Goal: Obtain resource: Download file/media

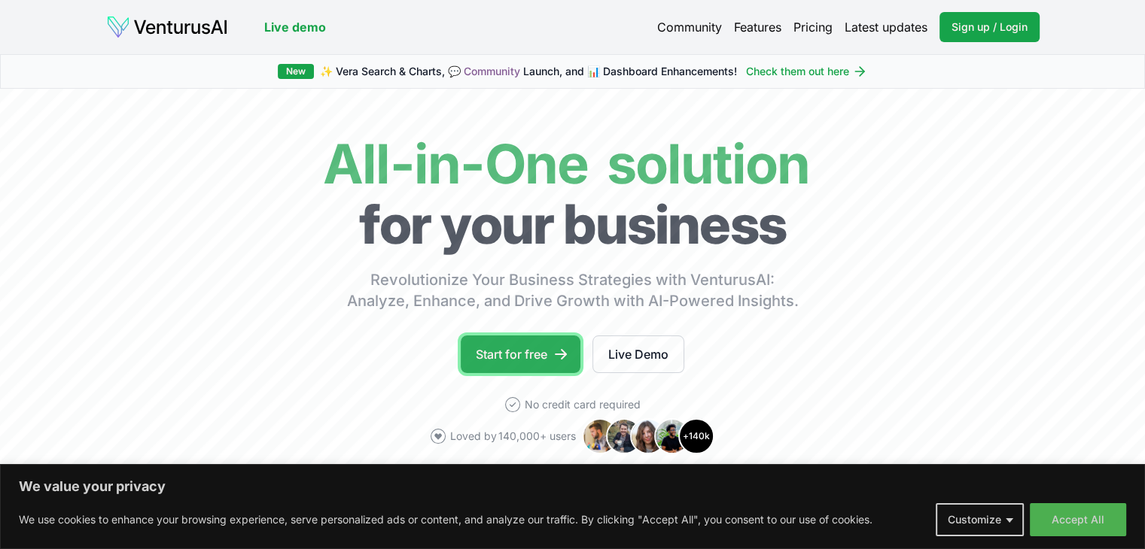
click at [525, 362] on link "Start for free" at bounding box center [521, 355] width 120 height 38
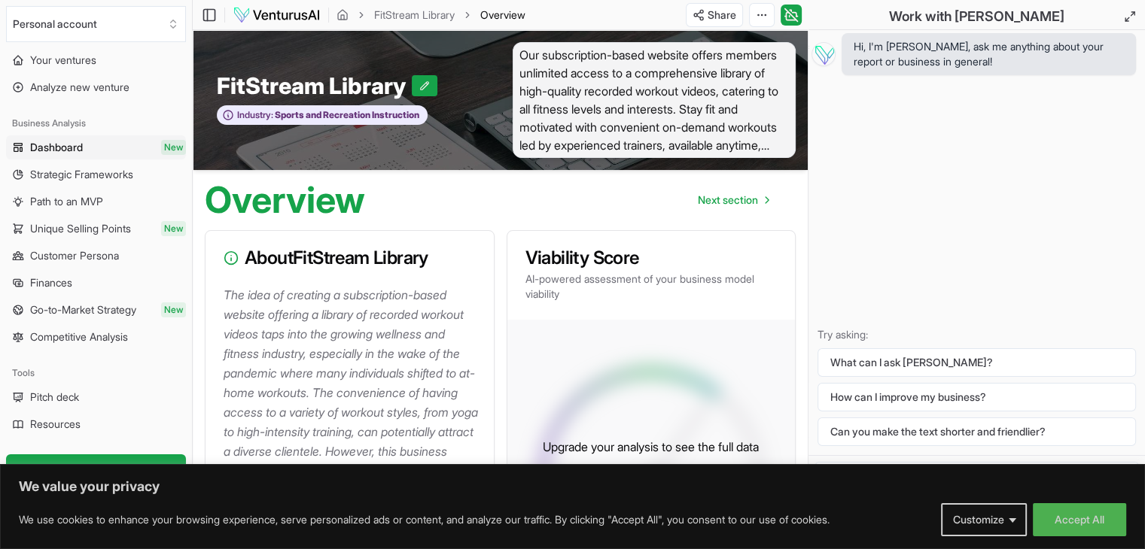
scroll to position [60, 0]
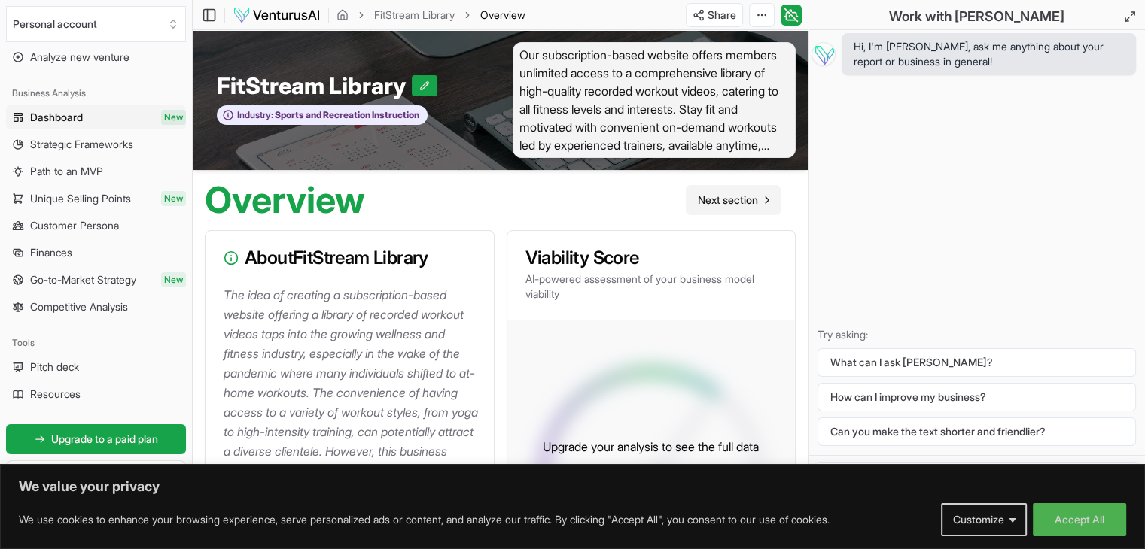
click at [727, 197] on span "Next section" at bounding box center [728, 200] width 60 height 15
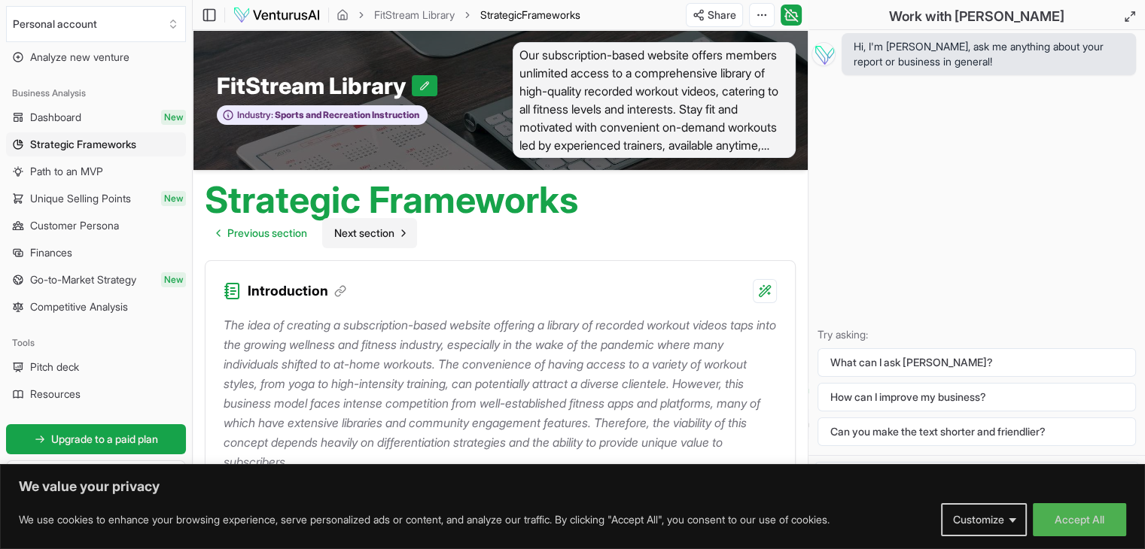
click at [382, 229] on span "Next section" at bounding box center [364, 233] width 60 height 15
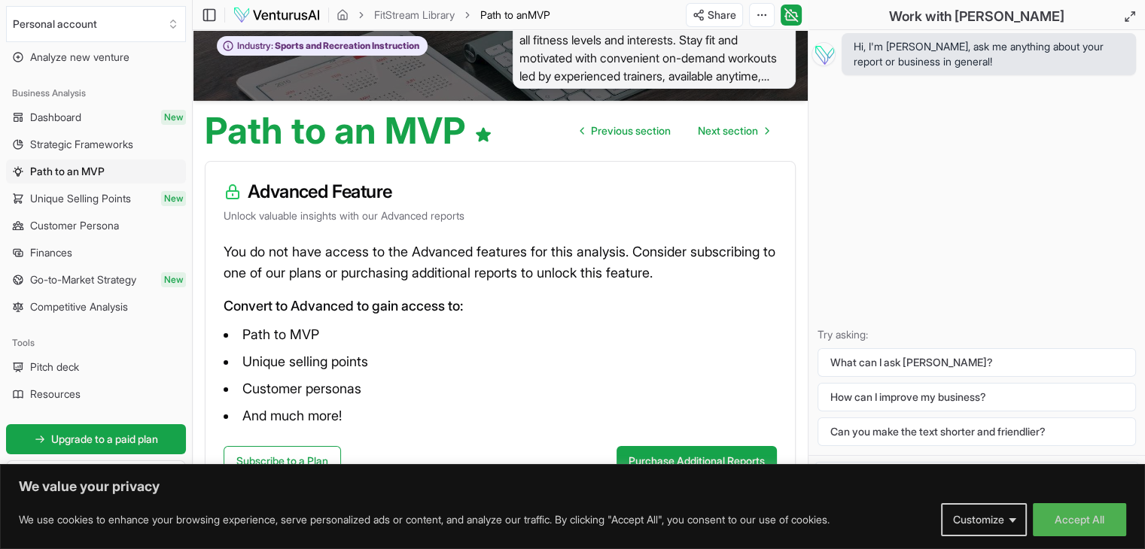
scroll to position [102, 0]
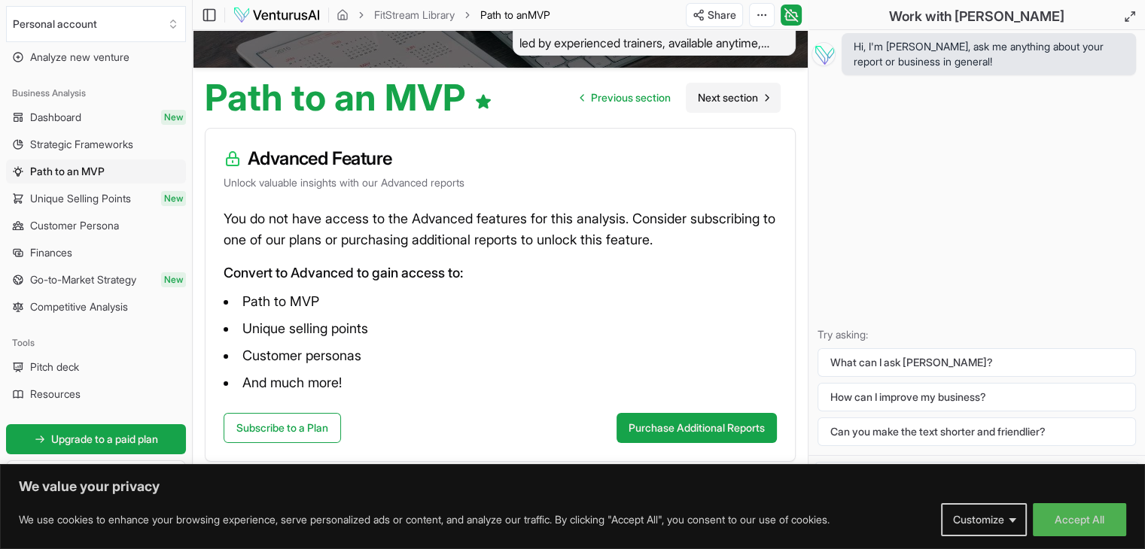
click at [710, 103] on span "Next section" at bounding box center [728, 97] width 60 height 15
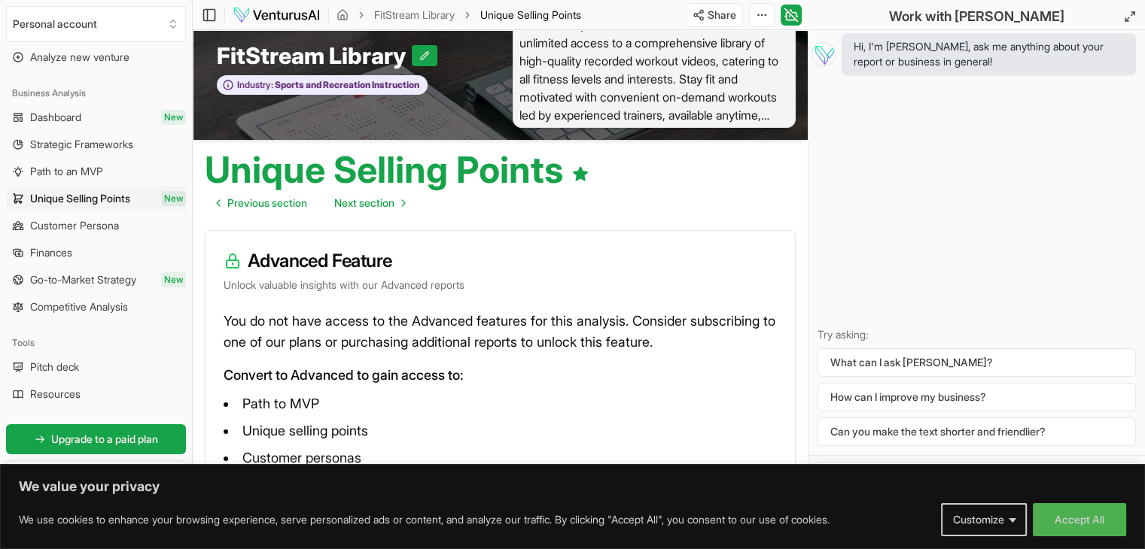
scroll to position [132, 0]
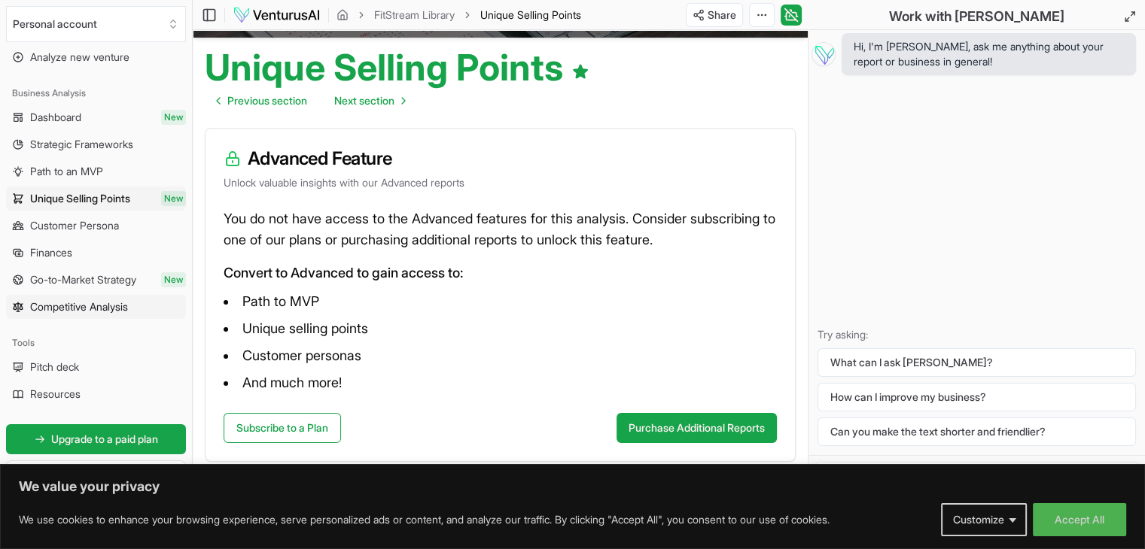
click at [96, 302] on span "Competitive Analysis" at bounding box center [79, 306] width 98 height 15
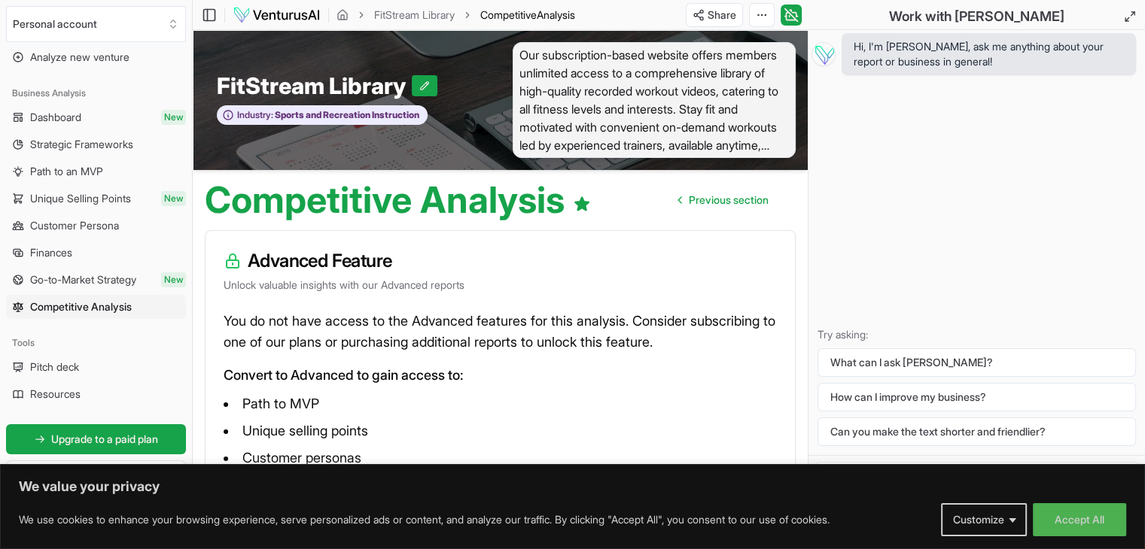
click at [81, 152] on link "Strategic Frameworks" at bounding box center [96, 144] width 180 height 24
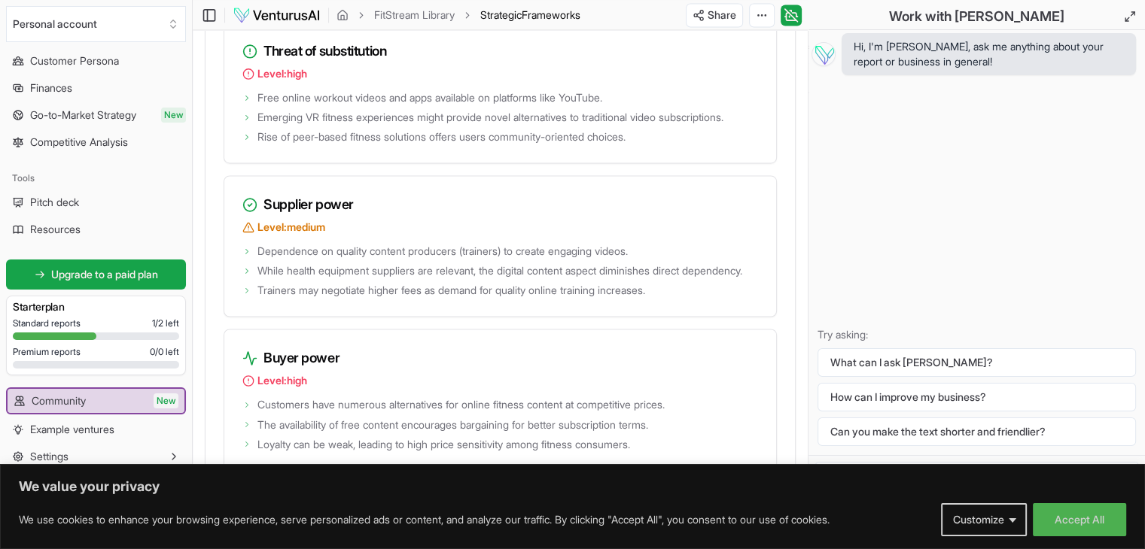
scroll to position [2468, 0]
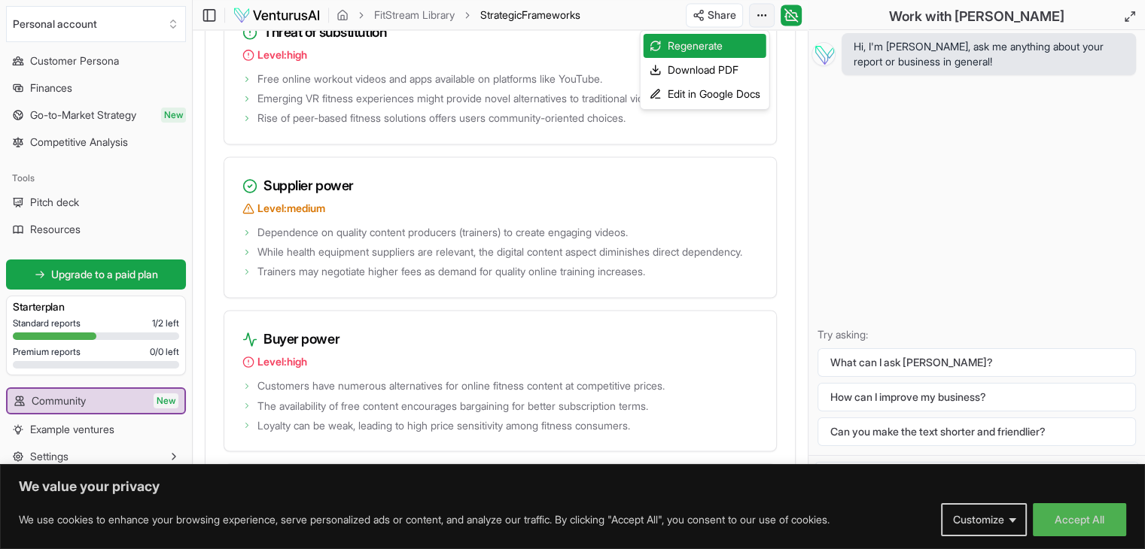
click at [711, 72] on div "Download PDF" at bounding box center [704, 70] width 123 height 24
